Goal: Task Accomplishment & Management: Manage account settings

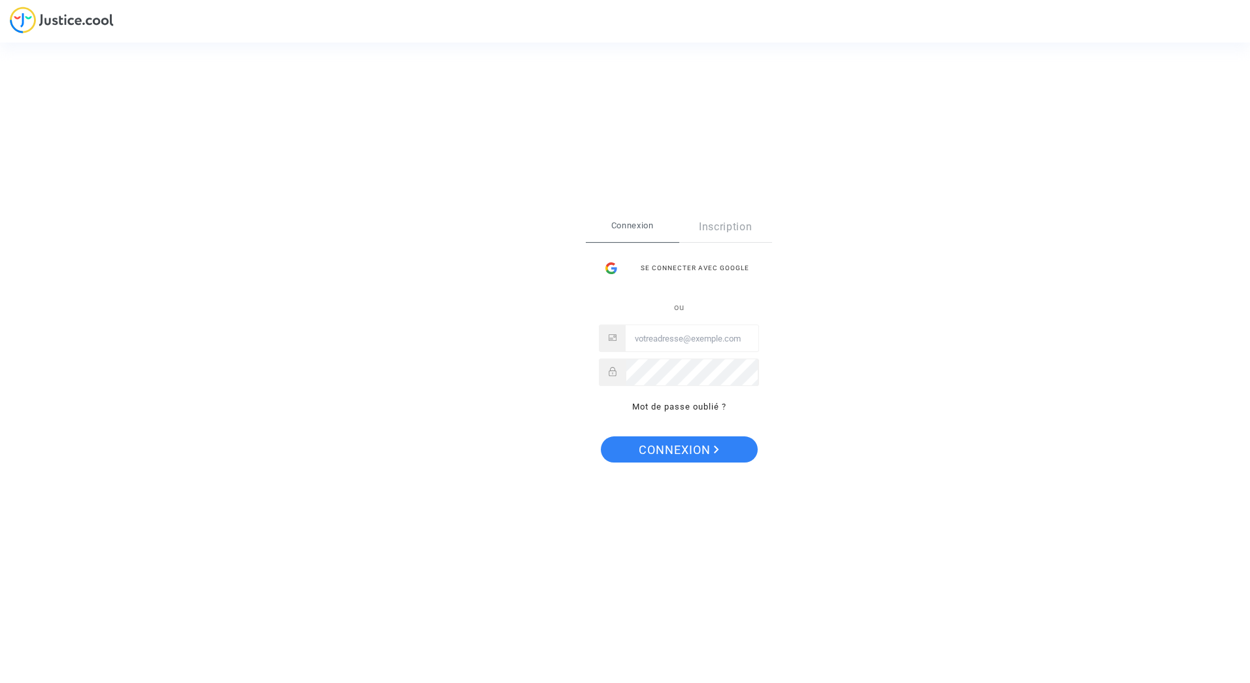
click at [657, 341] on input "Email" at bounding box center [692, 339] width 133 height 26
click at [666, 337] on input "Email" at bounding box center [692, 339] width 133 height 26
click at [660, 333] on input "Email" at bounding box center [692, 339] width 133 height 26
drag, startPoint x: 655, startPoint y: 334, endPoint x: 827, endPoint y: 351, distance: 172.8
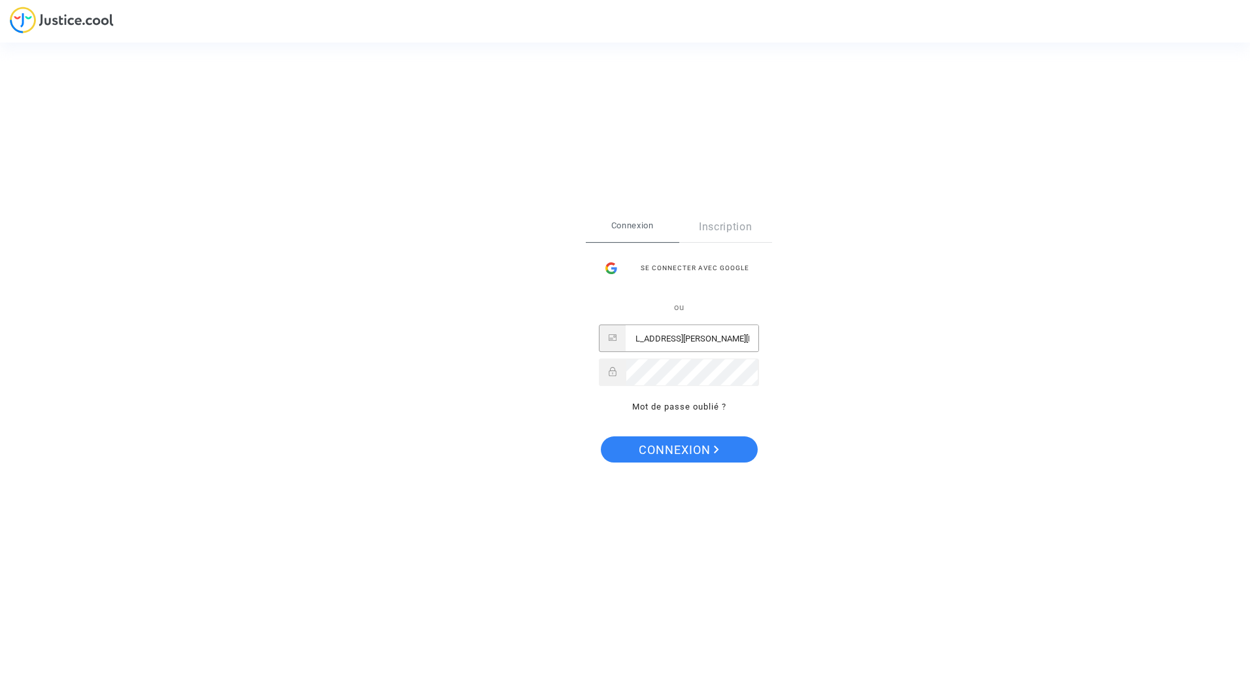
click at [827, 351] on div "Se connecter Connexion Inscription Se connecter avec Google ou cosimo.caracciol…" at bounding box center [625, 341] width 1250 height 683
click at [756, 338] on input "cosimo.caracciolo@actemium.com" at bounding box center [692, 339] width 133 height 26
click at [692, 444] on span "Connexion" at bounding box center [679, 449] width 80 height 27
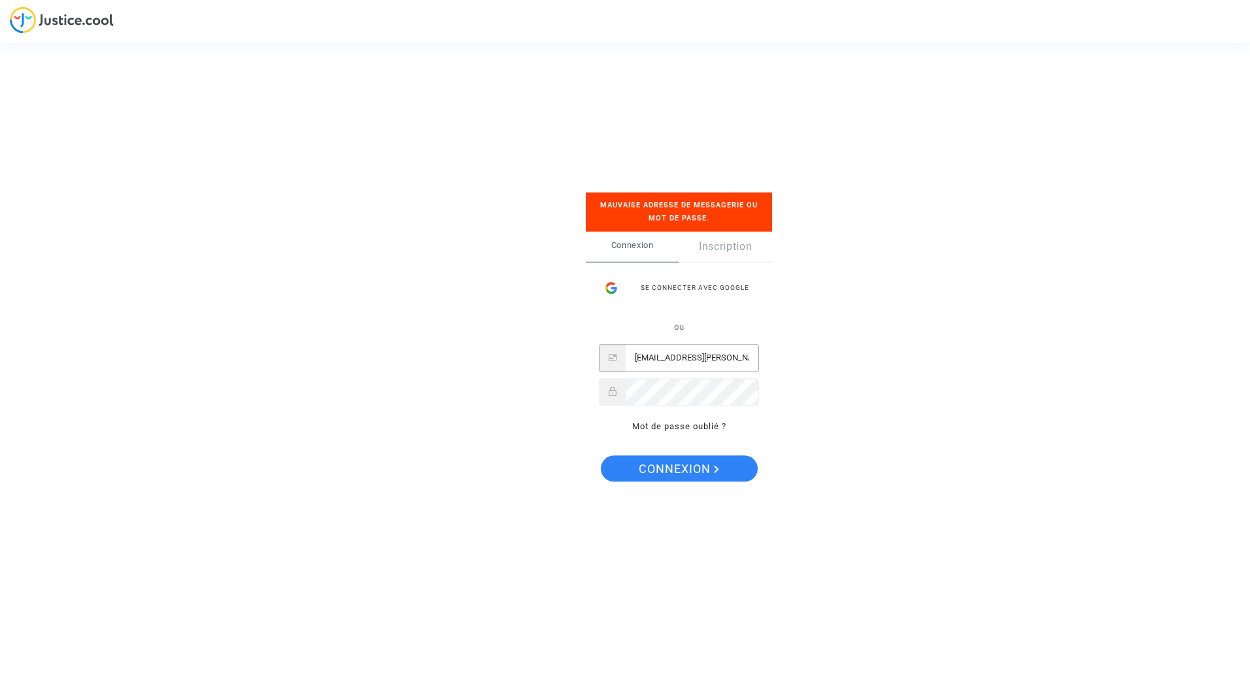
scroll to position [0, 21]
drag, startPoint x: 712, startPoint y: 358, endPoint x: 911, endPoint y: 370, distance: 199.8
click at [911, 370] on div "Se connecter Mauvaise adresse de messagerie ou mot de passe. Connexion Inscript…" at bounding box center [625, 341] width 1250 height 683
type input "cosimo.caracciolo@actemium.com"
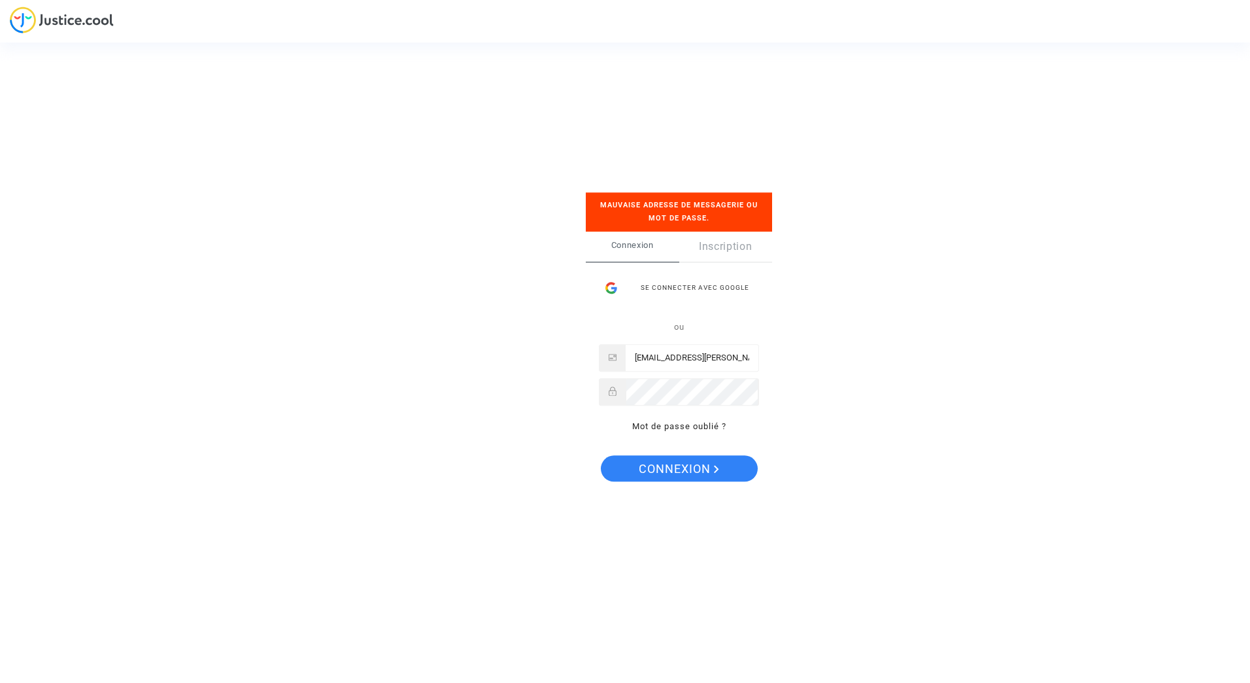
click at [613, 392] on icon at bounding box center [612, 390] width 7 height 9
click at [547, 384] on div "Se connecter Mauvaise adresse de messagerie ou mot de passe. Connexion Inscript…" at bounding box center [625, 341] width 1250 height 683
click at [646, 461] on span "Connexion" at bounding box center [679, 469] width 80 height 27
click at [686, 418] on div "ou cosimo.caracciolo@actemium.com Mot de passe oublié ?" at bounding box center [679, 376] width 160 height 115
click at [669, 428] on link "Mot de passe oublié ?" at bounding box center [679, 426] width 94 height 10
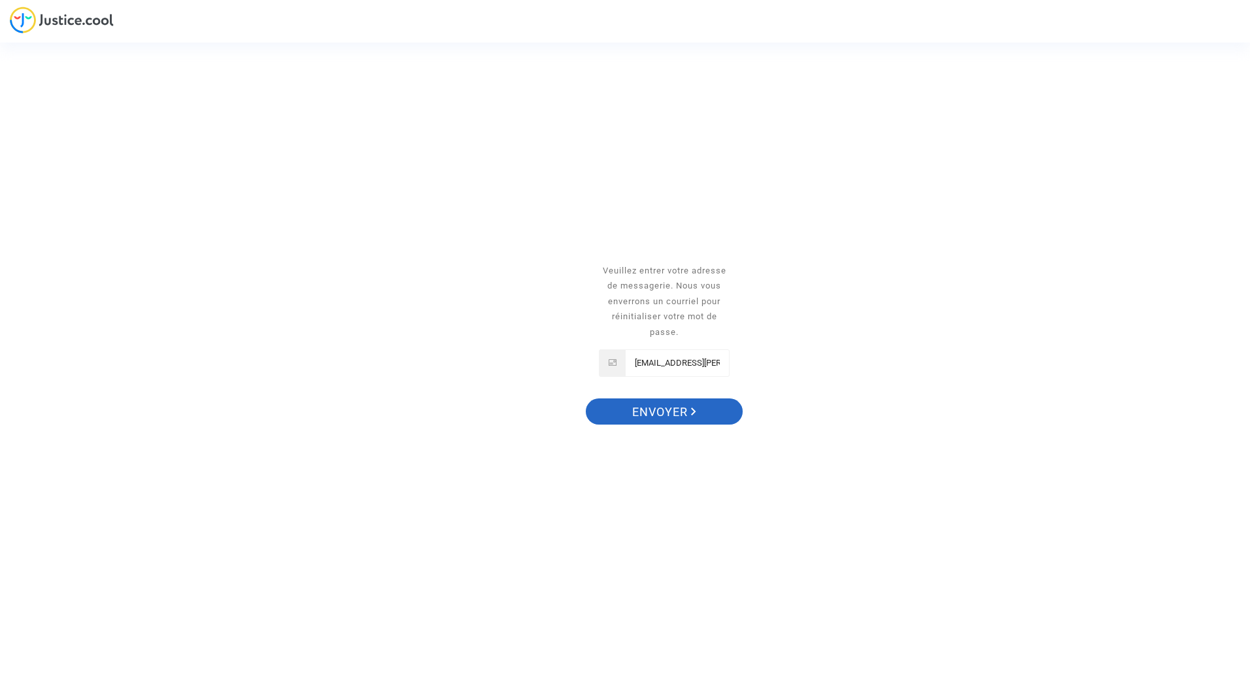
click at [654, 415] on span "Envoyer" at bounding box center [664, 411] width 64 height 27
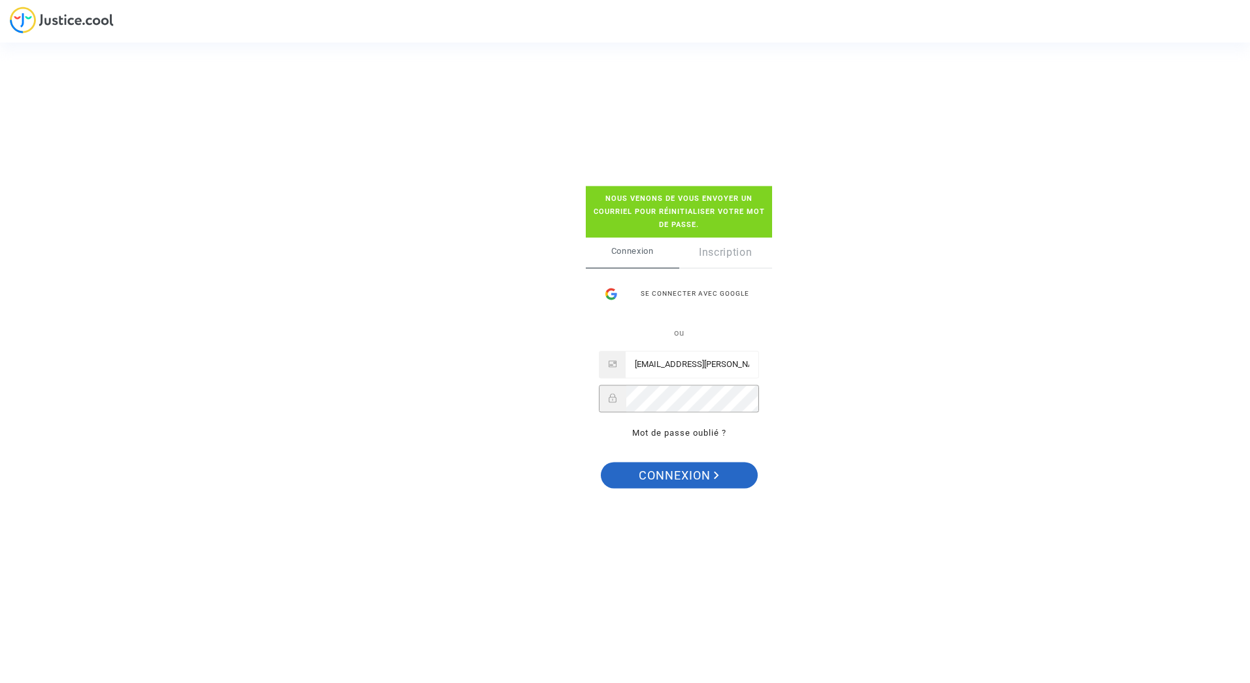
click at [664, 478] on span "Connexion" at bounding box center [679, 475] width 80 height 27
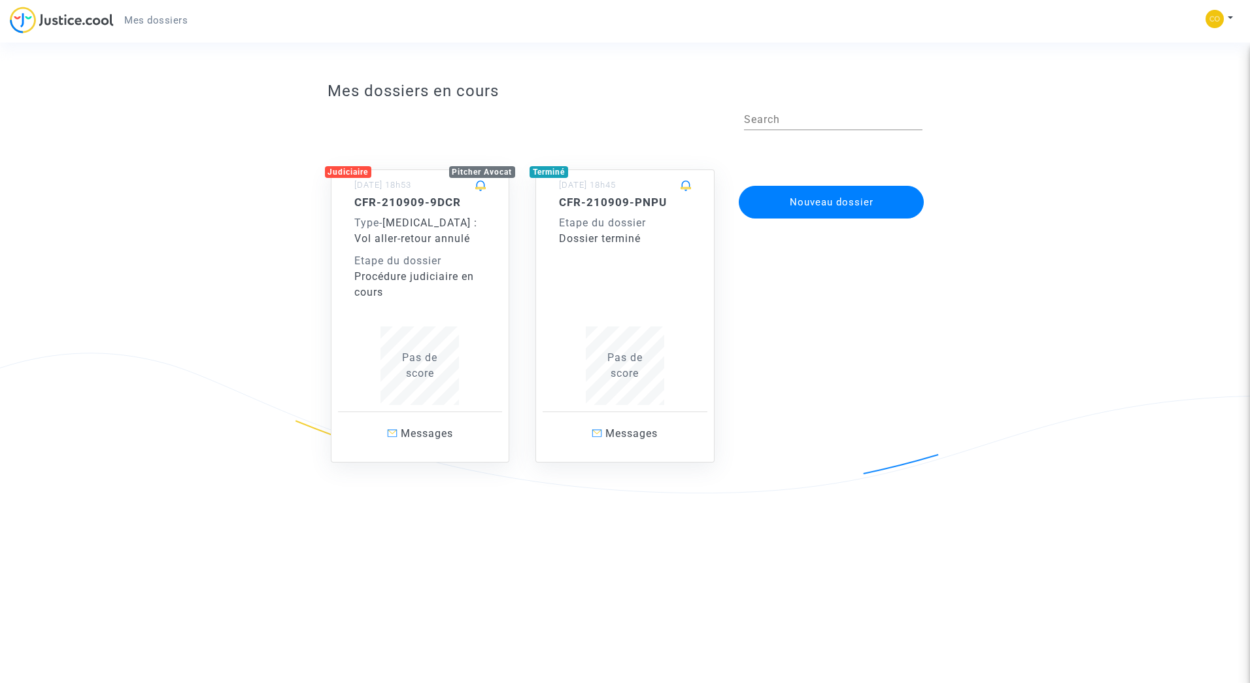
click at [403, 277] on div "Procédure judiciaire en cours" at bounding box center [420, 284] width 132 height 31
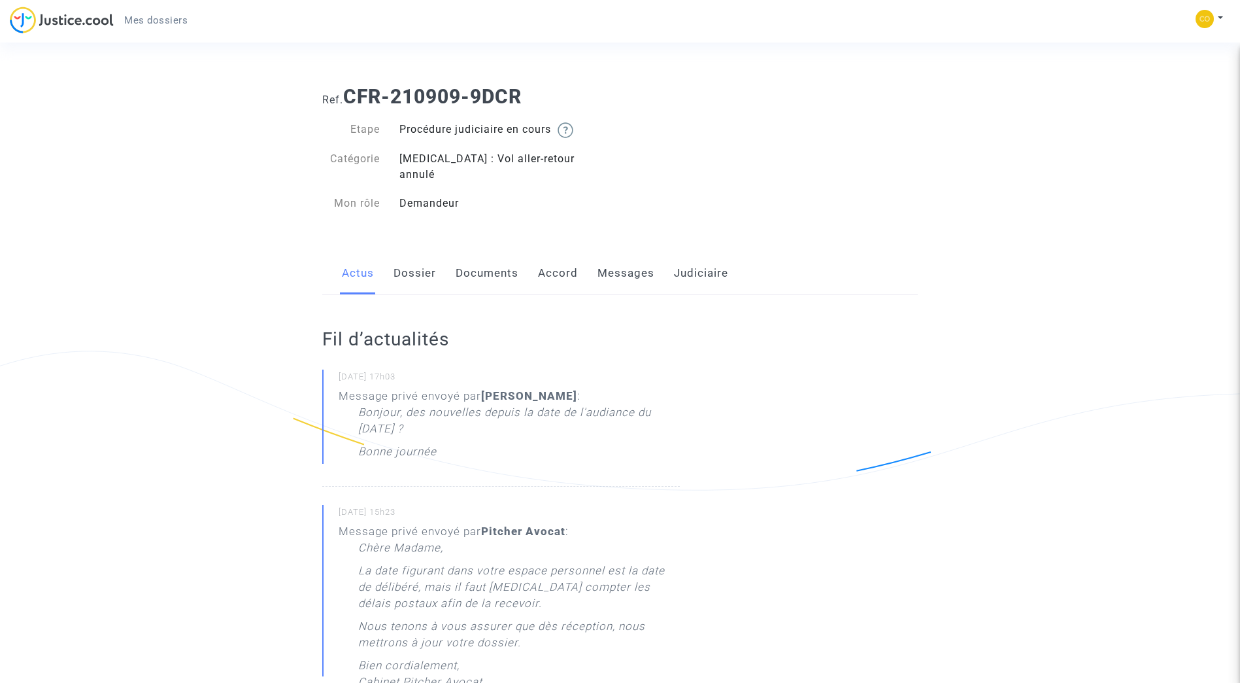
click at [433, 443] on p "Bonne journée" at bounding box center [397, 454] width 78 height 23
click at [410, 256] on link "Dossier" at bounding box center [415, 273] width 42 height 43
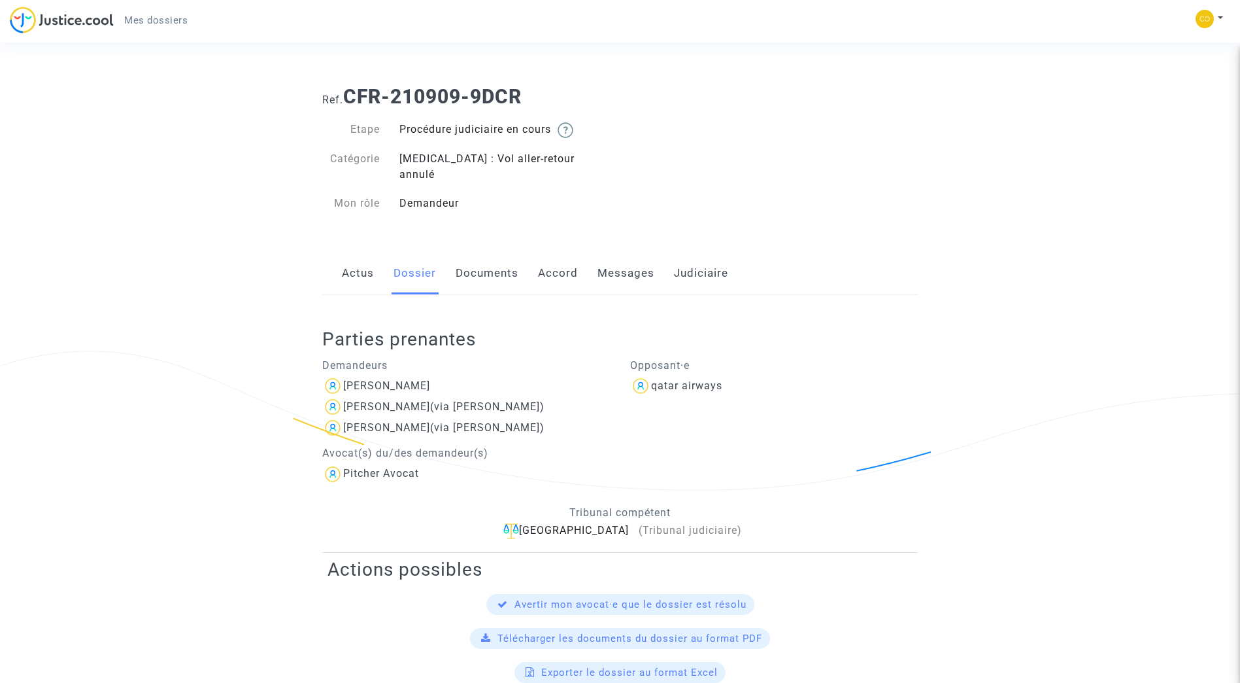
click at [479, 261] on link "Documents" at bounding box center [487, 273] width 63 height 43
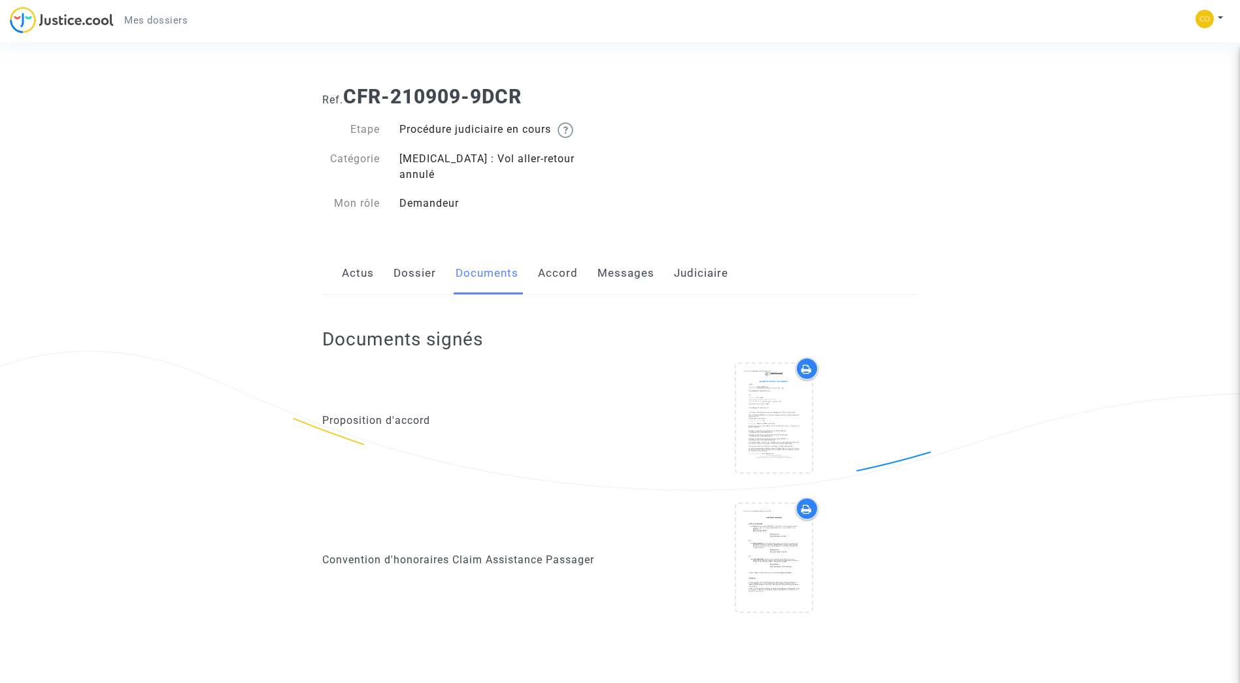
click at [410, 263] on link "Dossier" at bounding box center [415, 273] width 42 height 43
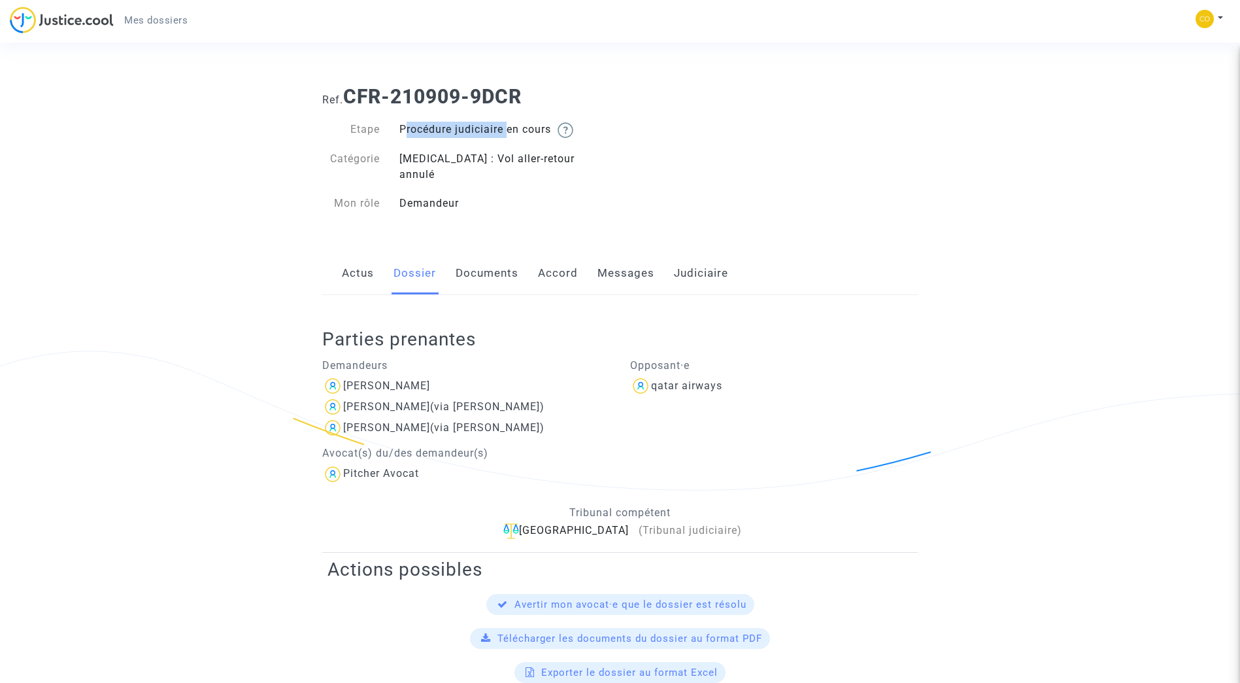
drag, startPoint x: 505, startPoint y: 131, endPoint x: 401, endPoint y: 135, distance: 103.3
click at [401, 135] on div "Procédure judiciaire en cours" at bounding box center [505, 130] width 231 height 16
copy div "Procédure judiciaire"
drag, startPoint x: 720, startPoint y: 371, endPoint x: 647, endPoint y: 373, distance: 73.9
click at [647, 375] on div "qatar airways" at bounding box center [774, 385] width 288 height 21
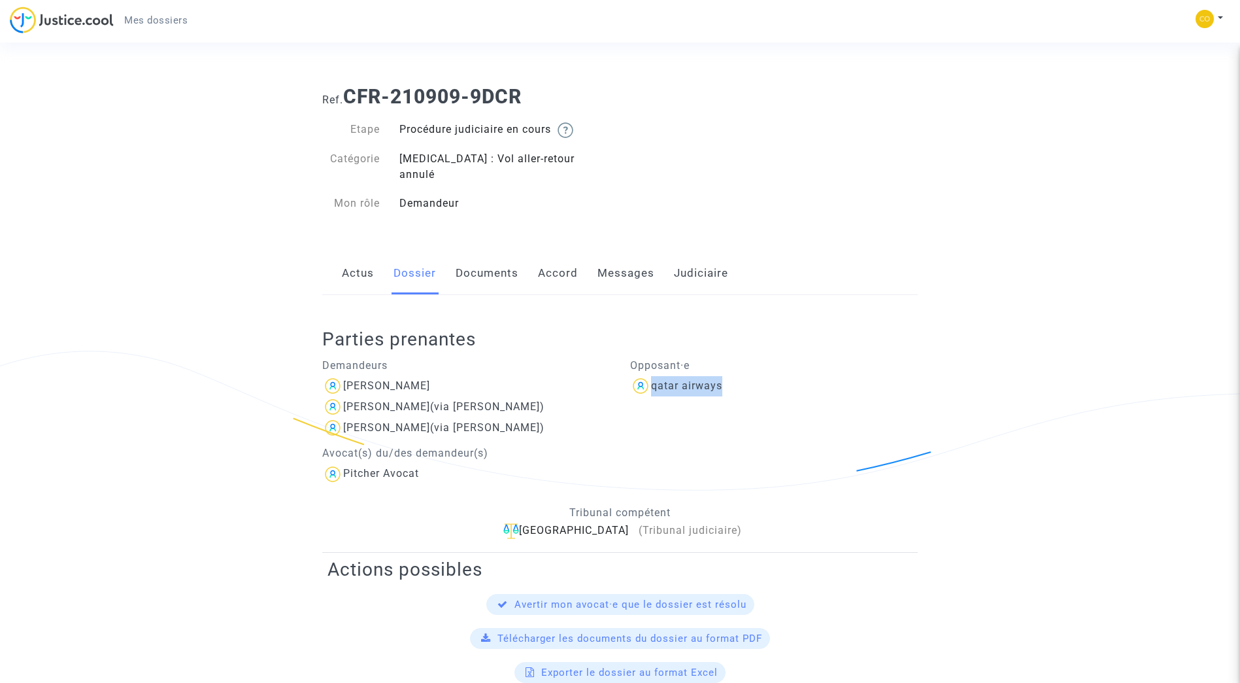
copy div "qatar airways"
